Goal: Task Accomplishment & Management: Use online tool/utility

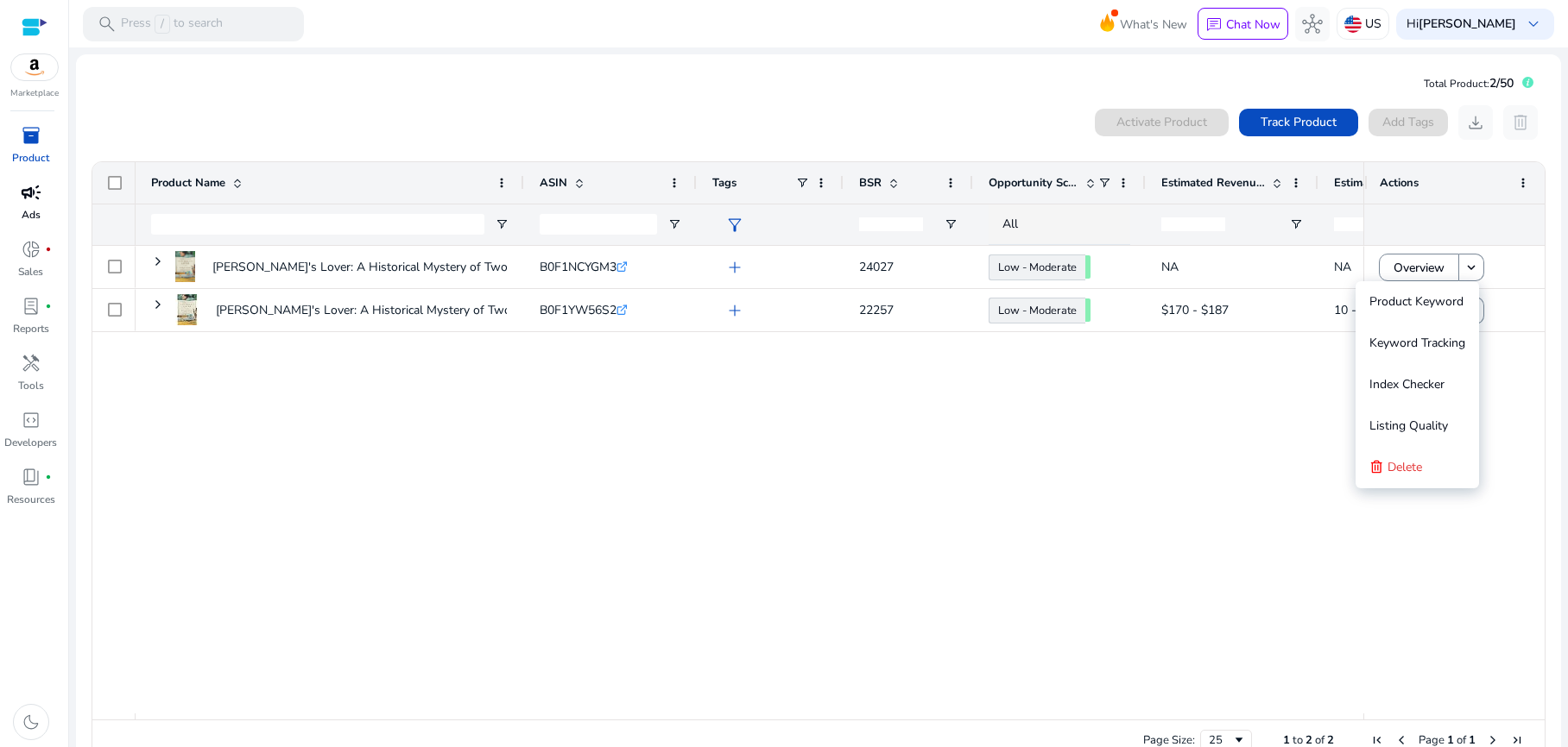
click at [21, 200] on span "campaign" at bounding box center [32, 193] width 21 height 21
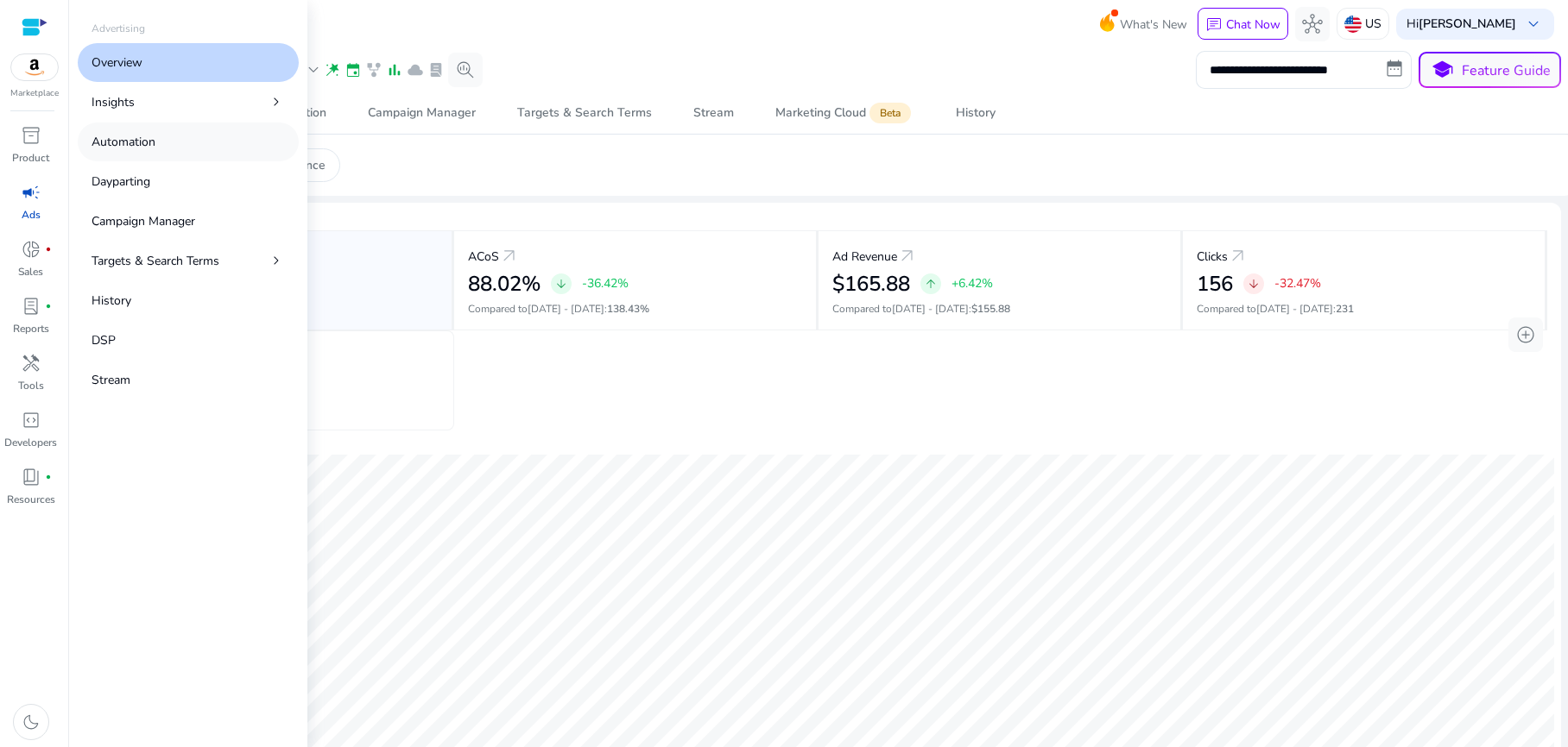
click at [149, 149] on p "Automation" at bounding box center [123, 141] width 63 height 18
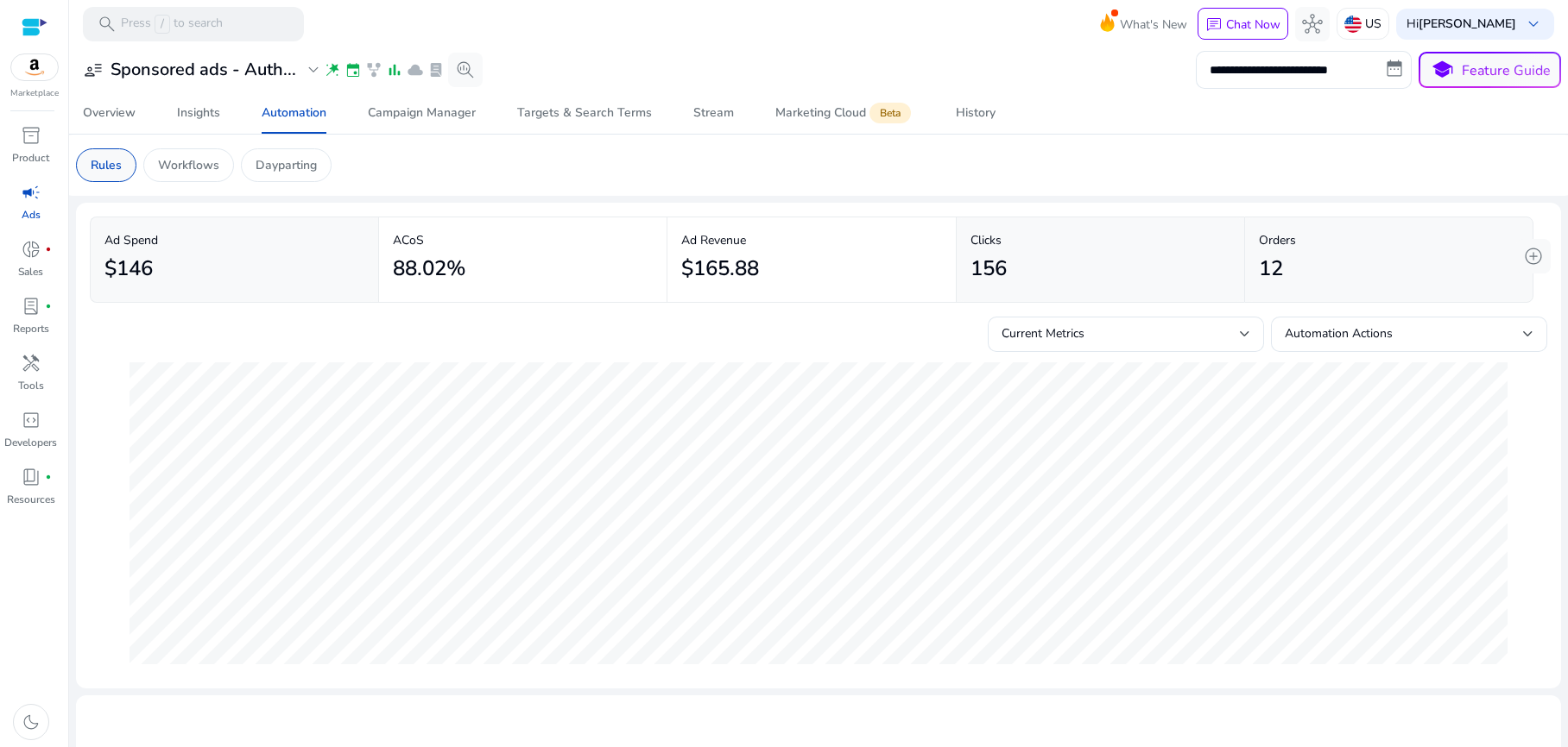
click at [105, 166] on p "Rules" at bounding box center [106, 165] width 31 height 18
click at [183, 171] on p "Workflows" at bounding box center [188, 165] width 61 height 18
click at [189, 162] on p "Workflows" at bounding box center [188, 165] width 61 height 18
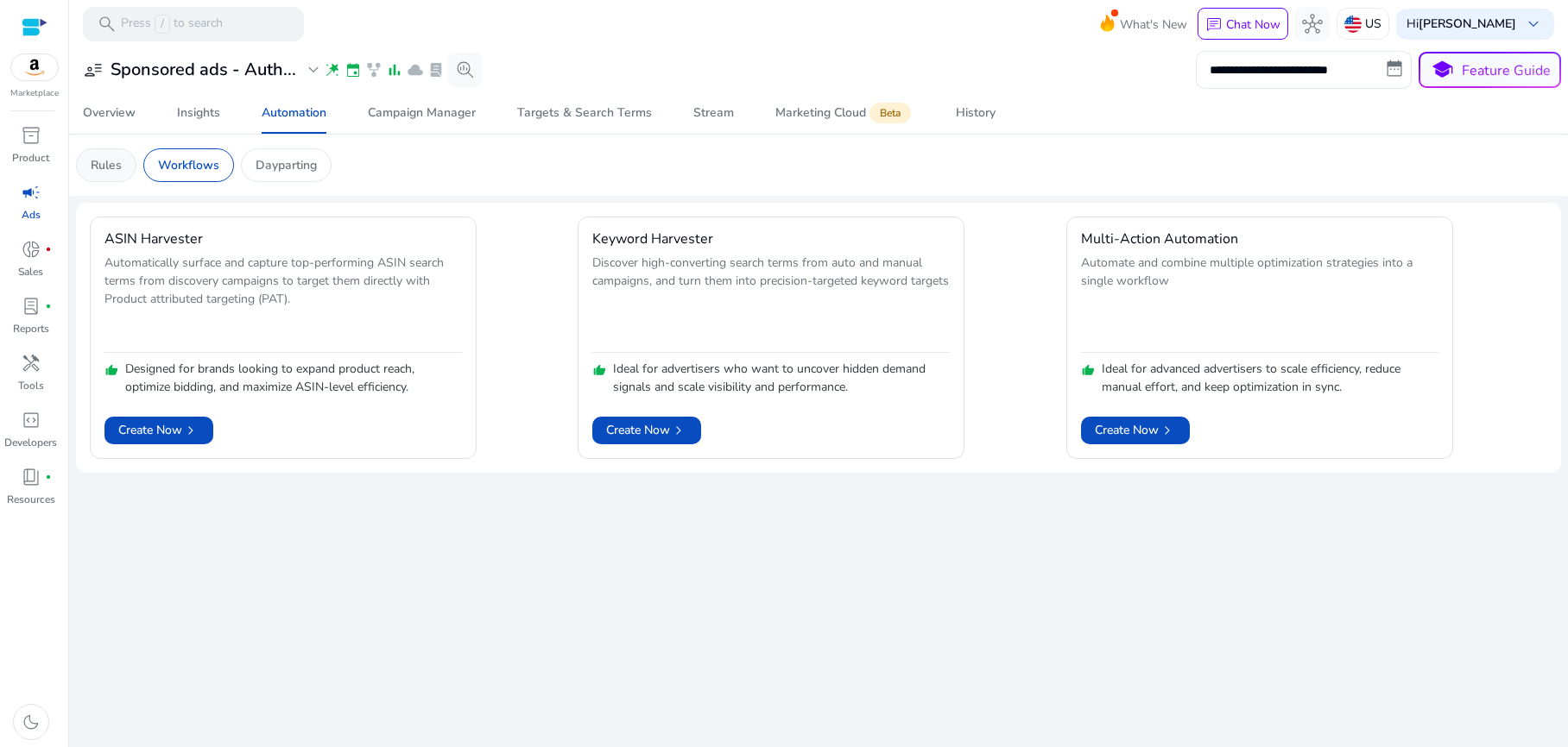
click at [113, 171] on p "Rules" at bounding box center [106, 165] width 31 height 18
